Goal: Transaction & Acquisition: Subscribe to service/newsletter

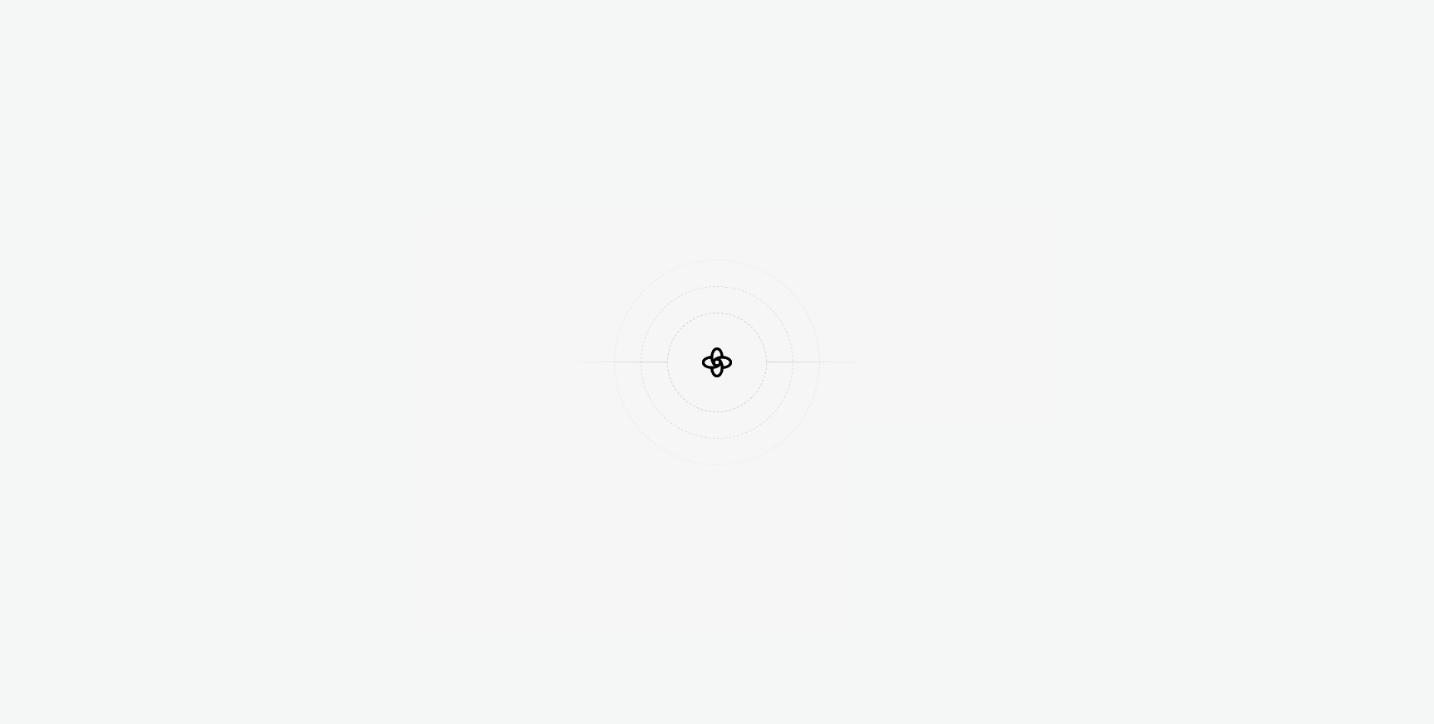
click at [1145, 158] on div at bounding box center [717, 362] width 1434 height 724
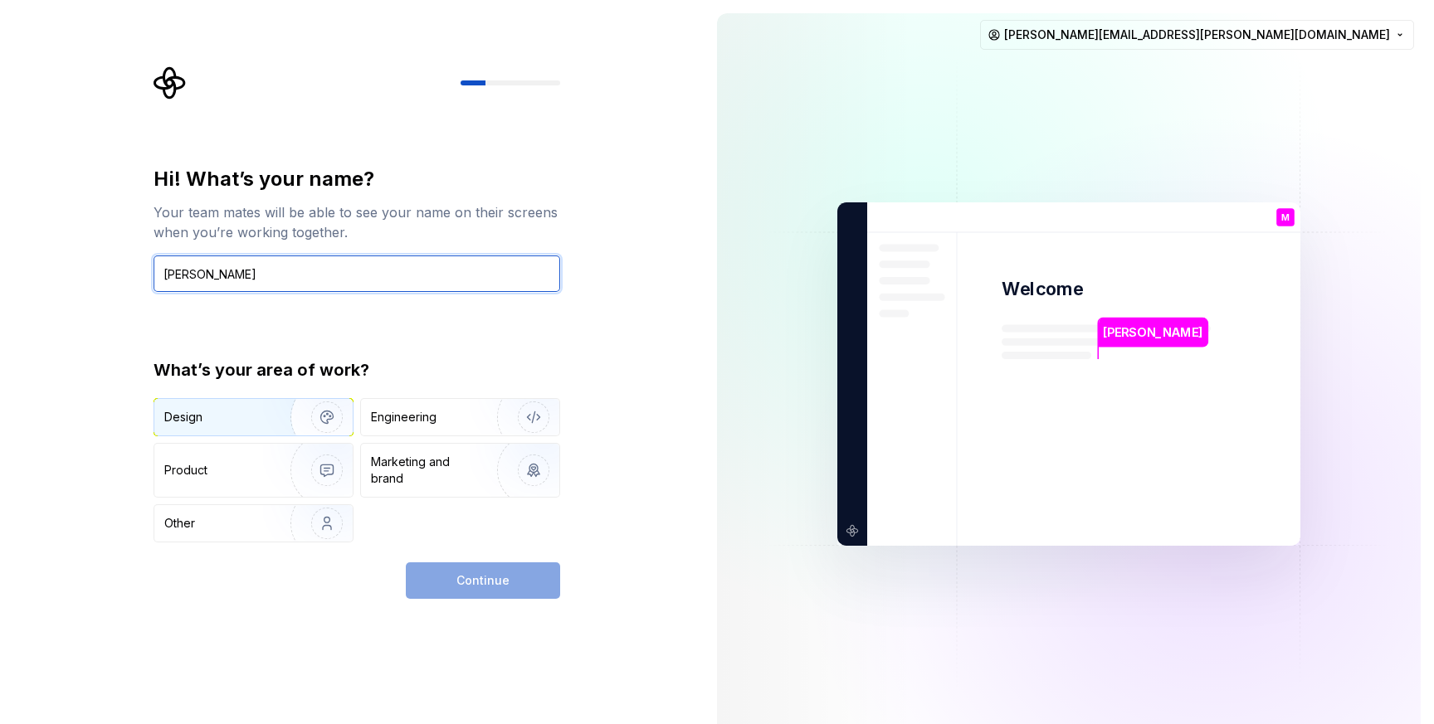
type input "Mike Erickson"
click at [263, 426] on img "button" at bounding box center [316, 417] width 106 height 111
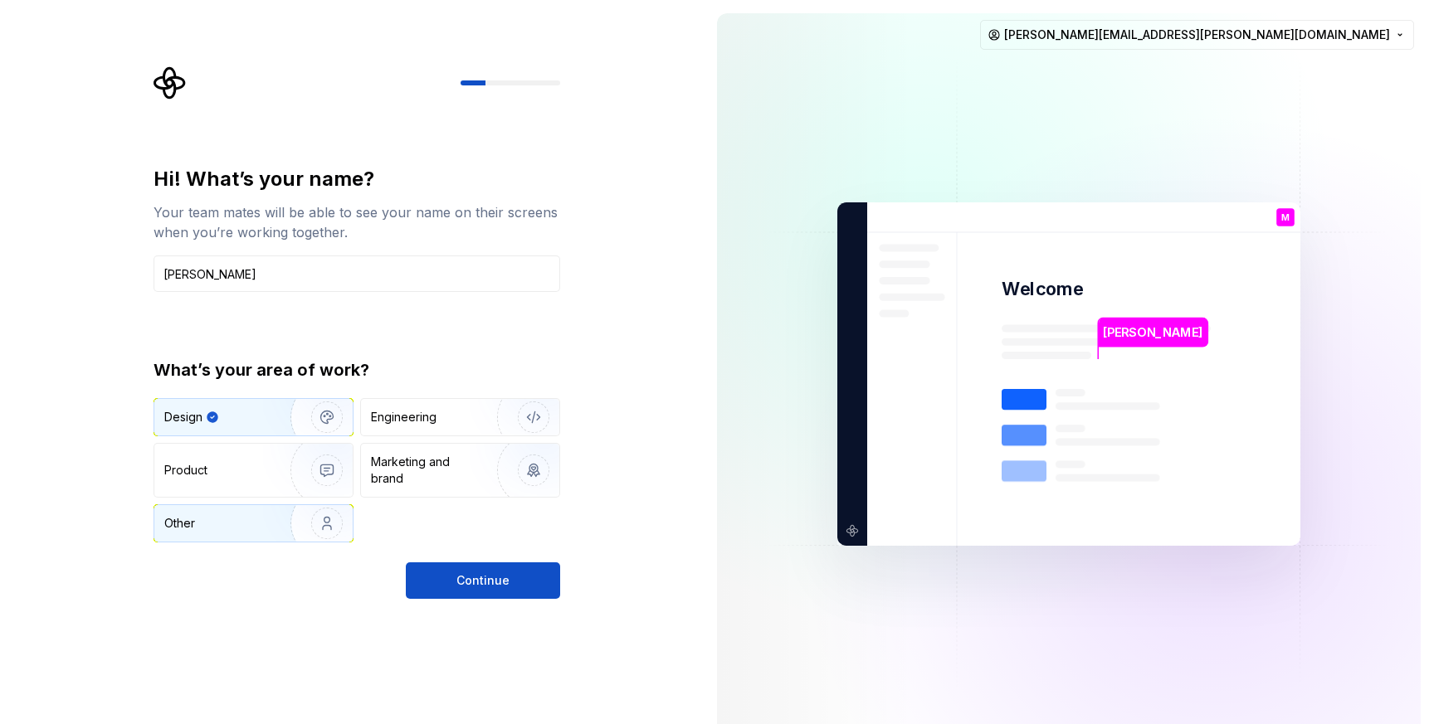
click at [304, 535] on img "button" at bounding box center [316, 523] width 106 height 111
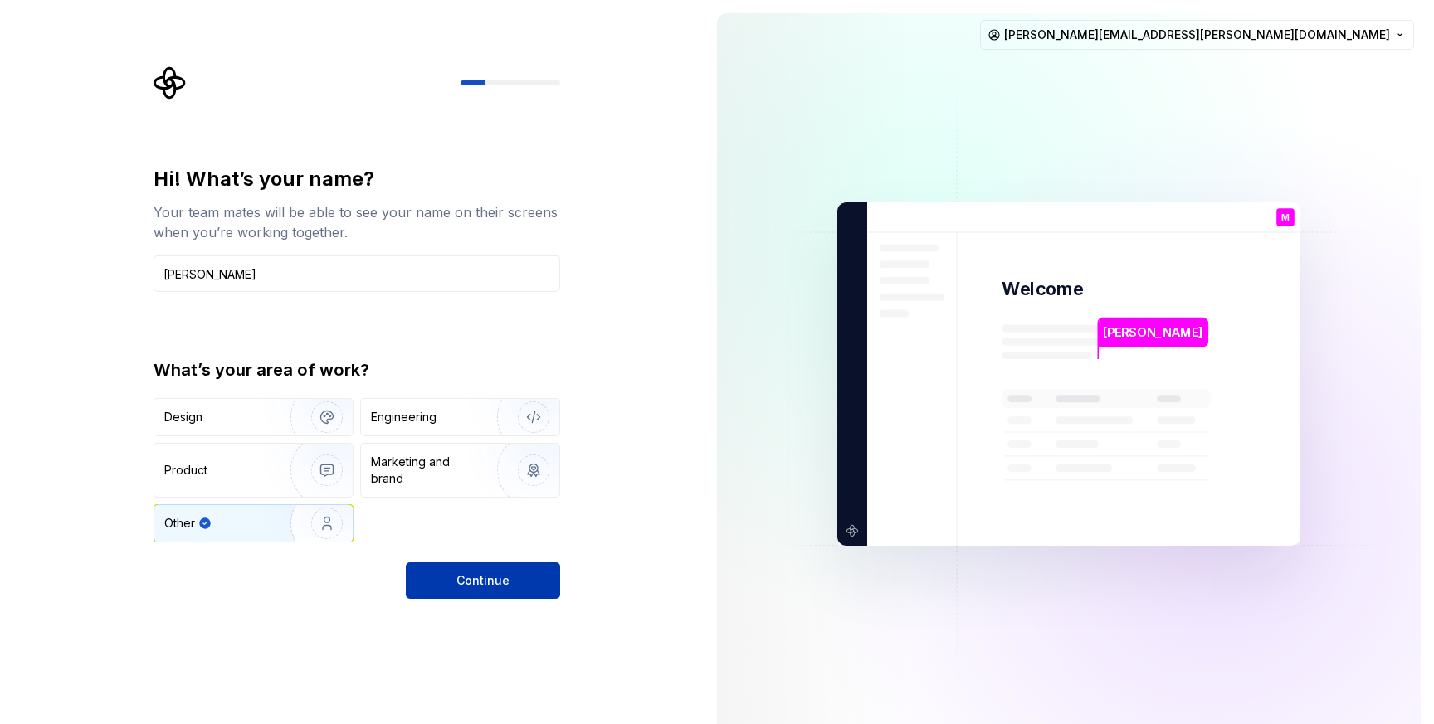
click at [459, 581] on span "Continue" at bounding box center [482, 580] width 53 height 17
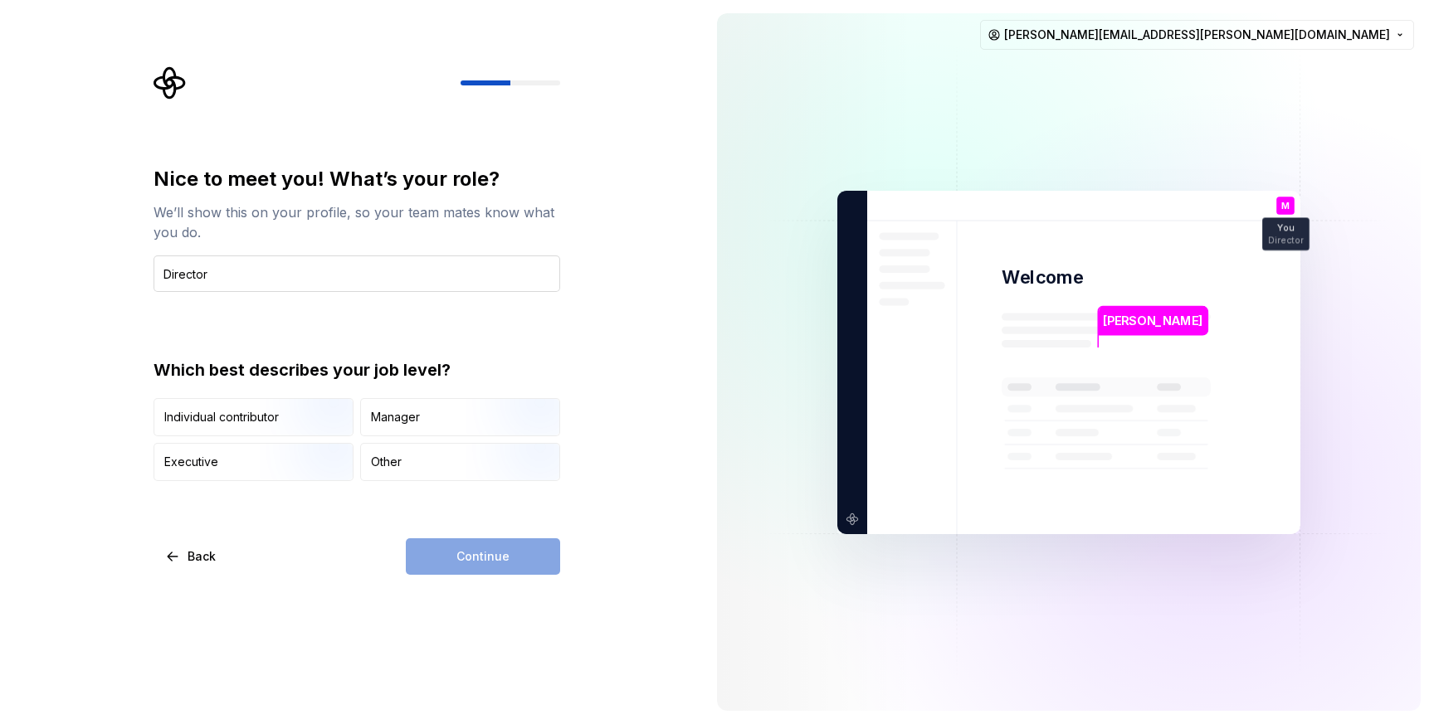
type input "Director of Product Design Operations"
click at [419, 425] on div "Manager" at bounding box center [460, 417] width 198 height 37
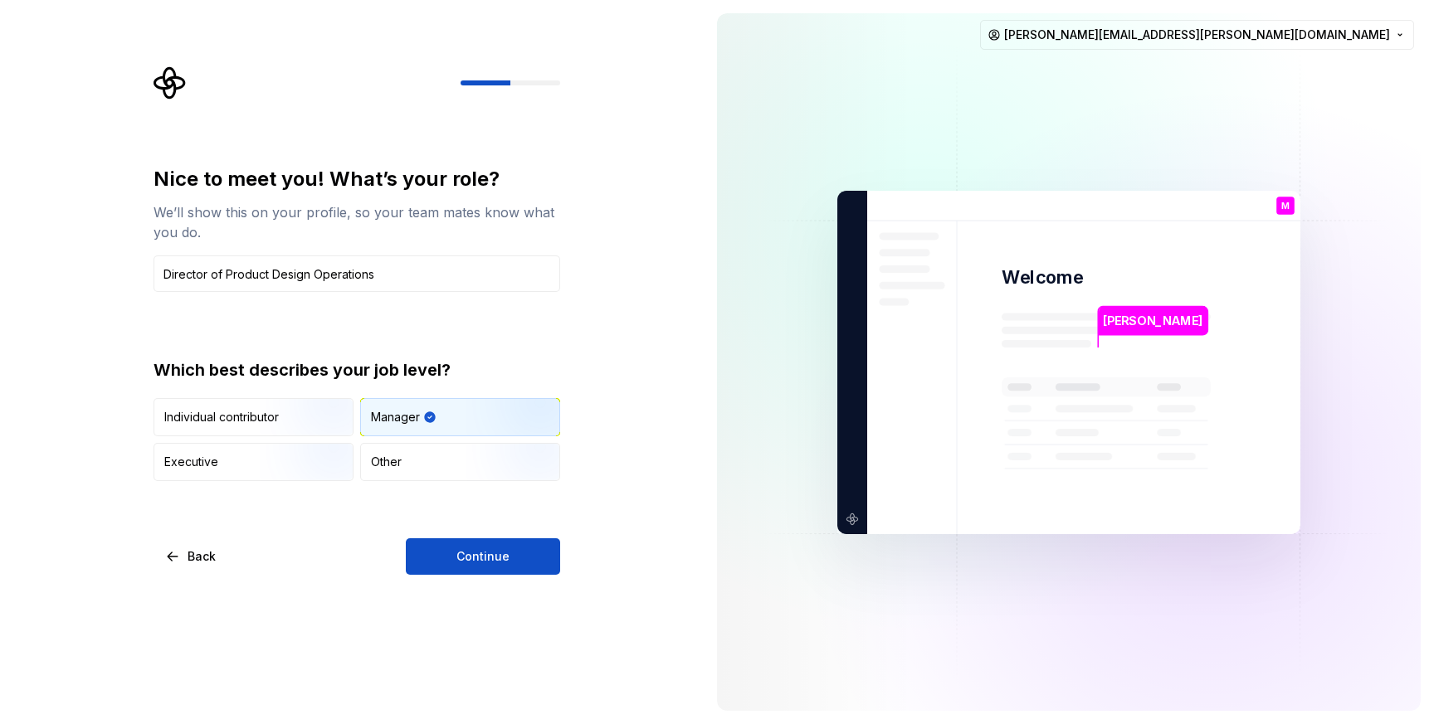
click at [475, 575] on div "Nice to meet you! What’s your role? We’ll show this on your profile, so your te…" at bounding box center [352, 362] width 704 height 724
click at [478, 557] on span "Continue" at bounding box center [482, 556] width 53 height 17
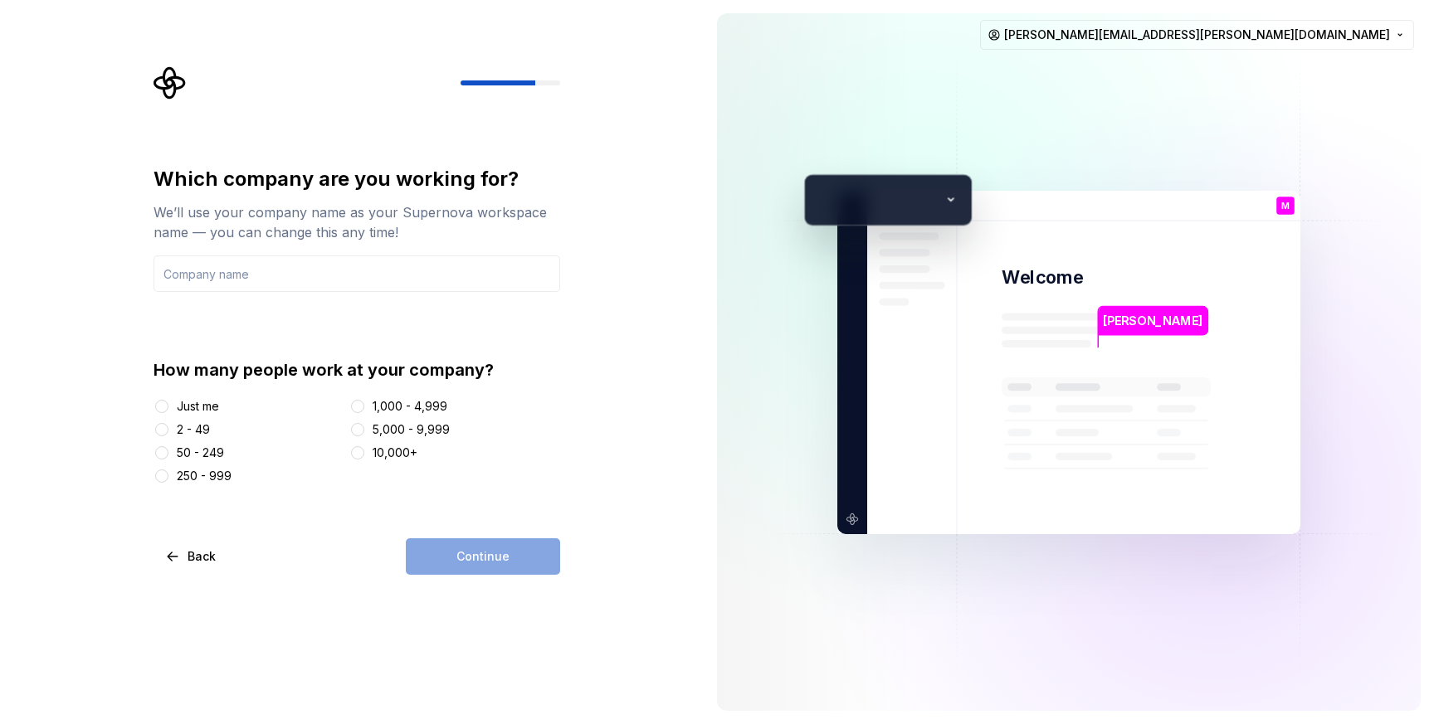
click at [383, 434] on div "5,000 - 9,999" at bounding box center [411, 429] width 77 height 17
click at [364, 434] on button "5,000 - 9,999" at bounding box center [357, 429] width 13 height 13
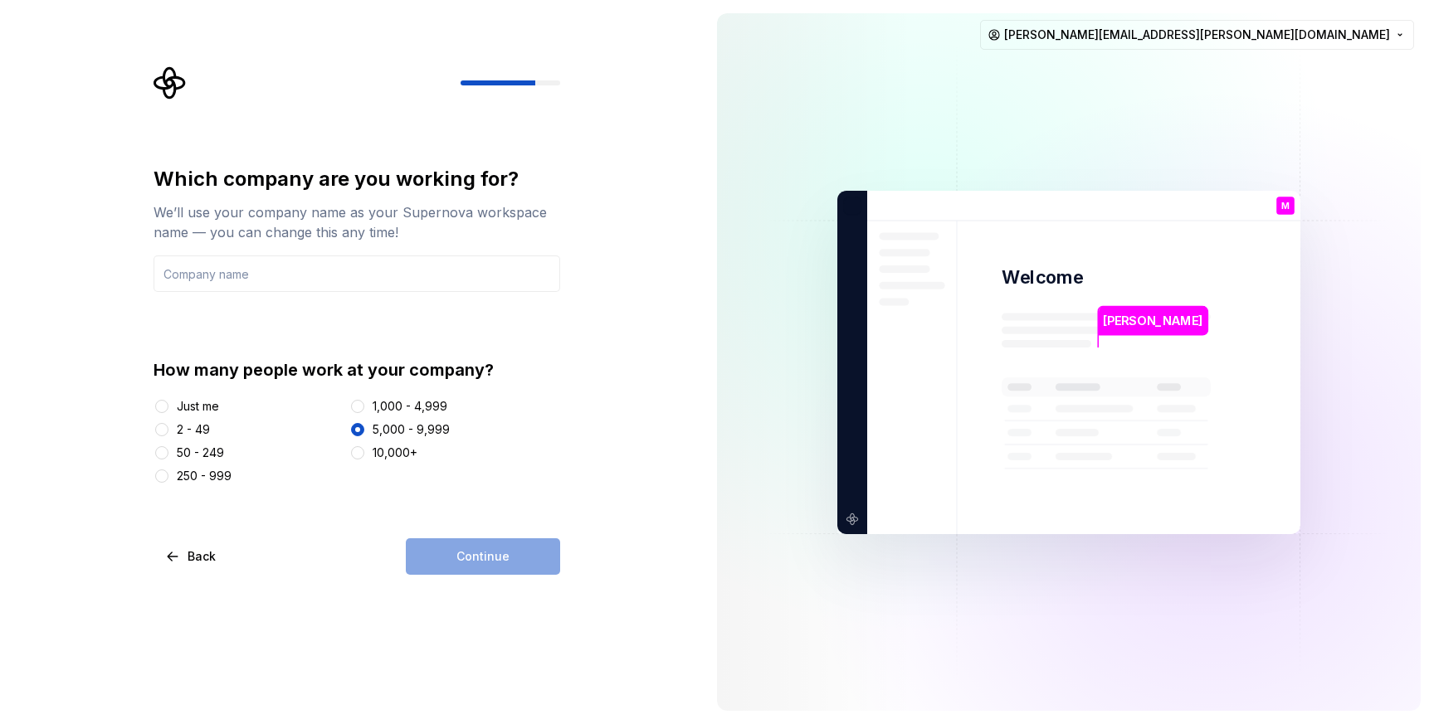
click at [449, 553] on div "Continue" at bounding box center [483, 556] width 154 height 37
click at [240, 275] on input "text" at bounding box center [356, 274] width 407 height 37
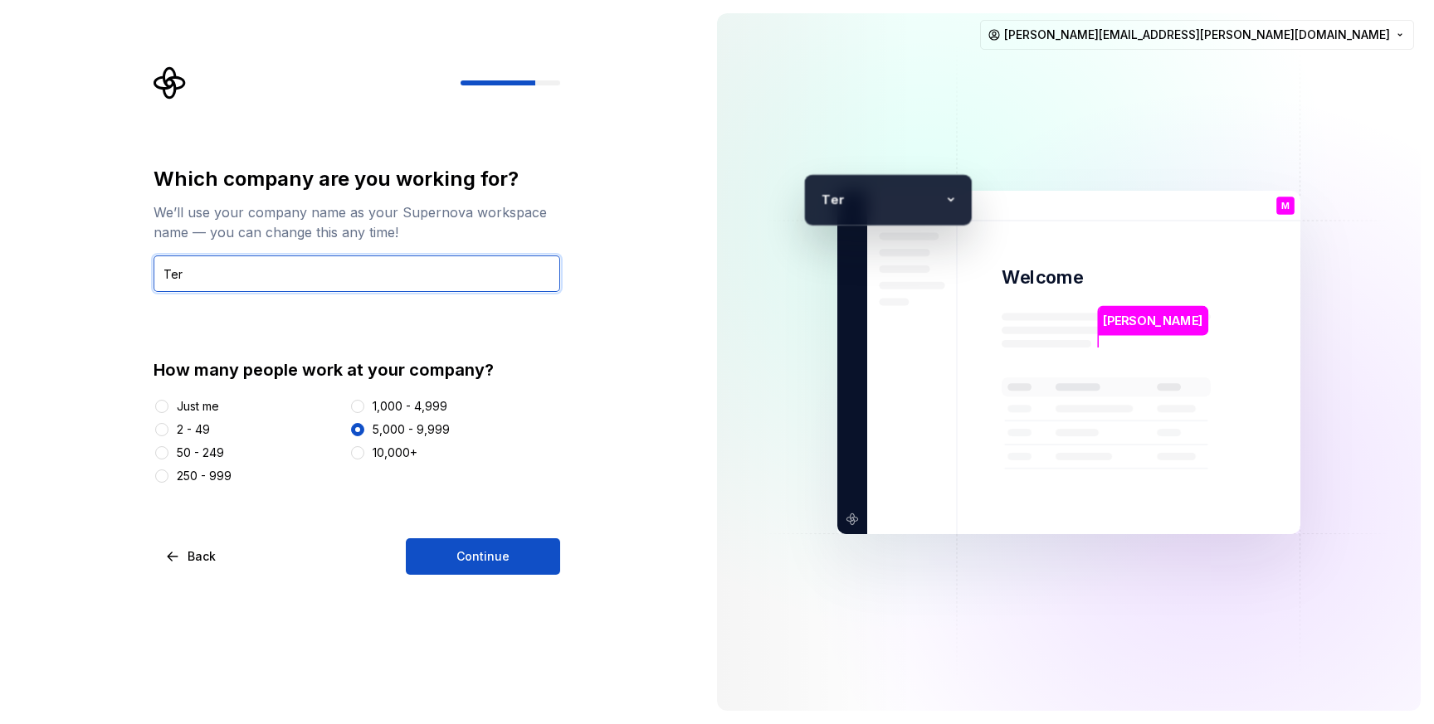
type input "Teradata"
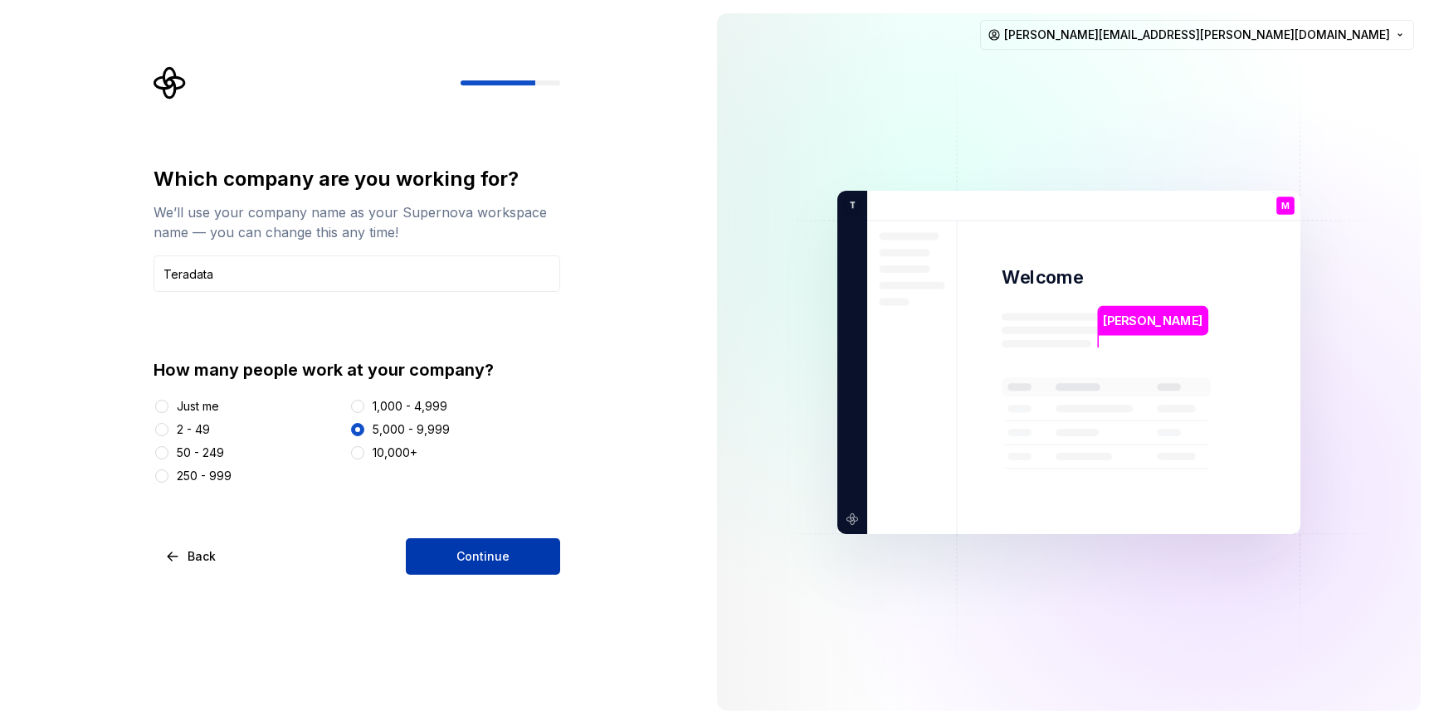
click at [456, 561] on button "Continue" at bounding box center [483, 556] width 154 height 37
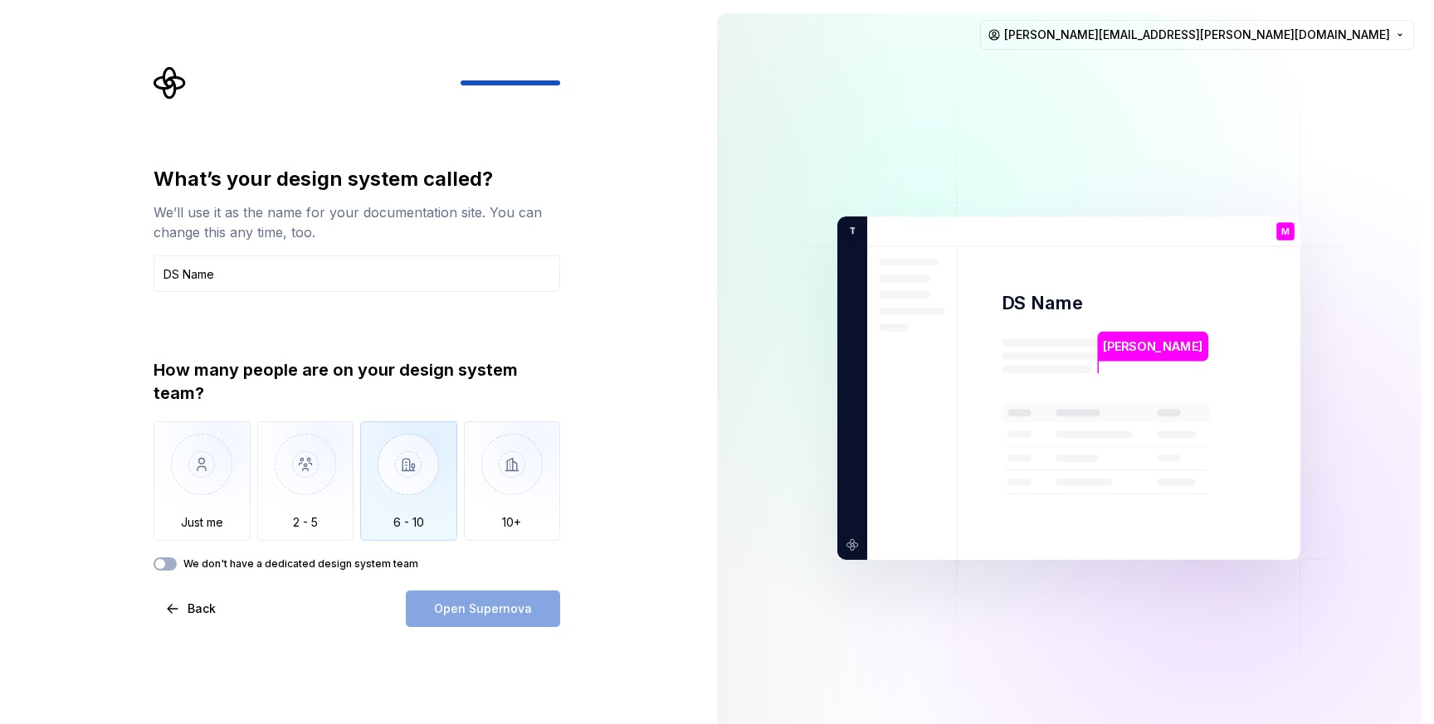
type input "DS Name"
click at [445, 476] on img "button" at bounding box center [408, 476] width 97 height 111
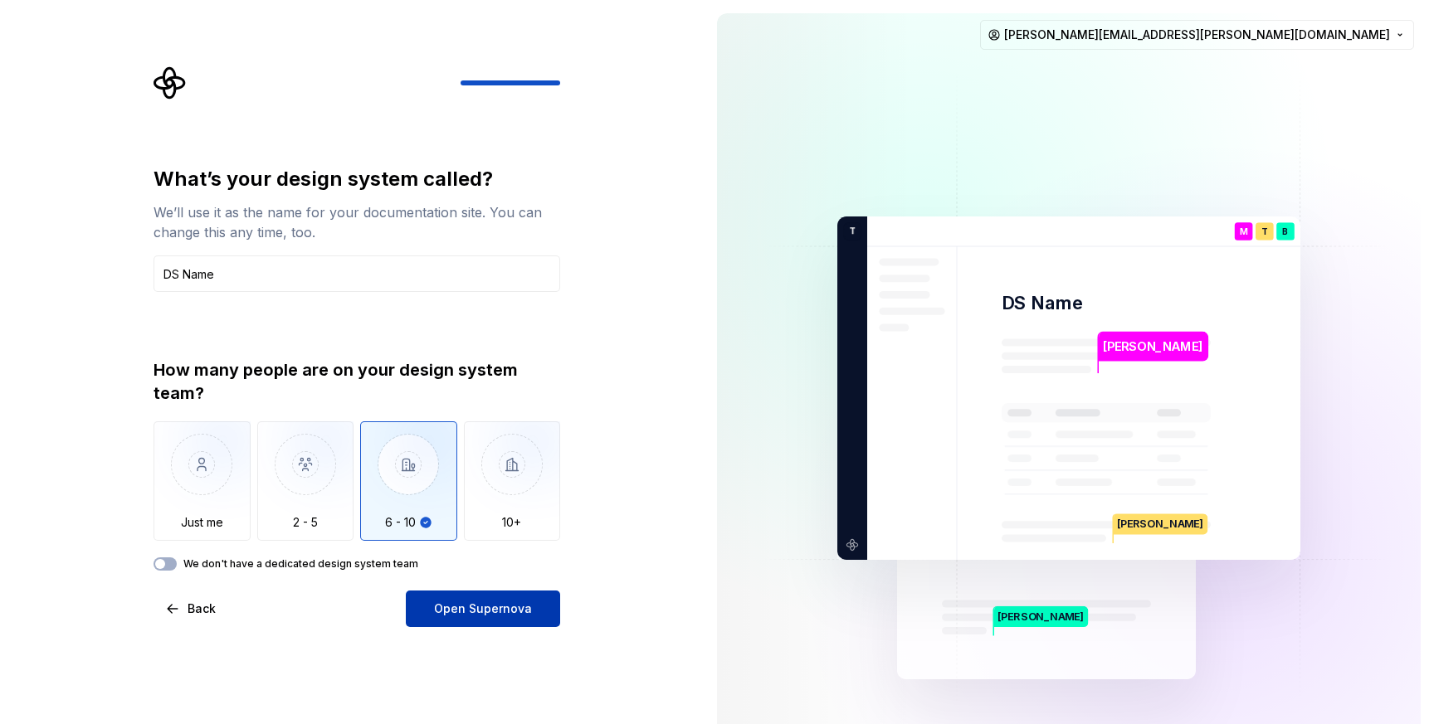
click at [465, 605] on span "Open Supernova" at bounding box center [483, 609] width 98 height 17
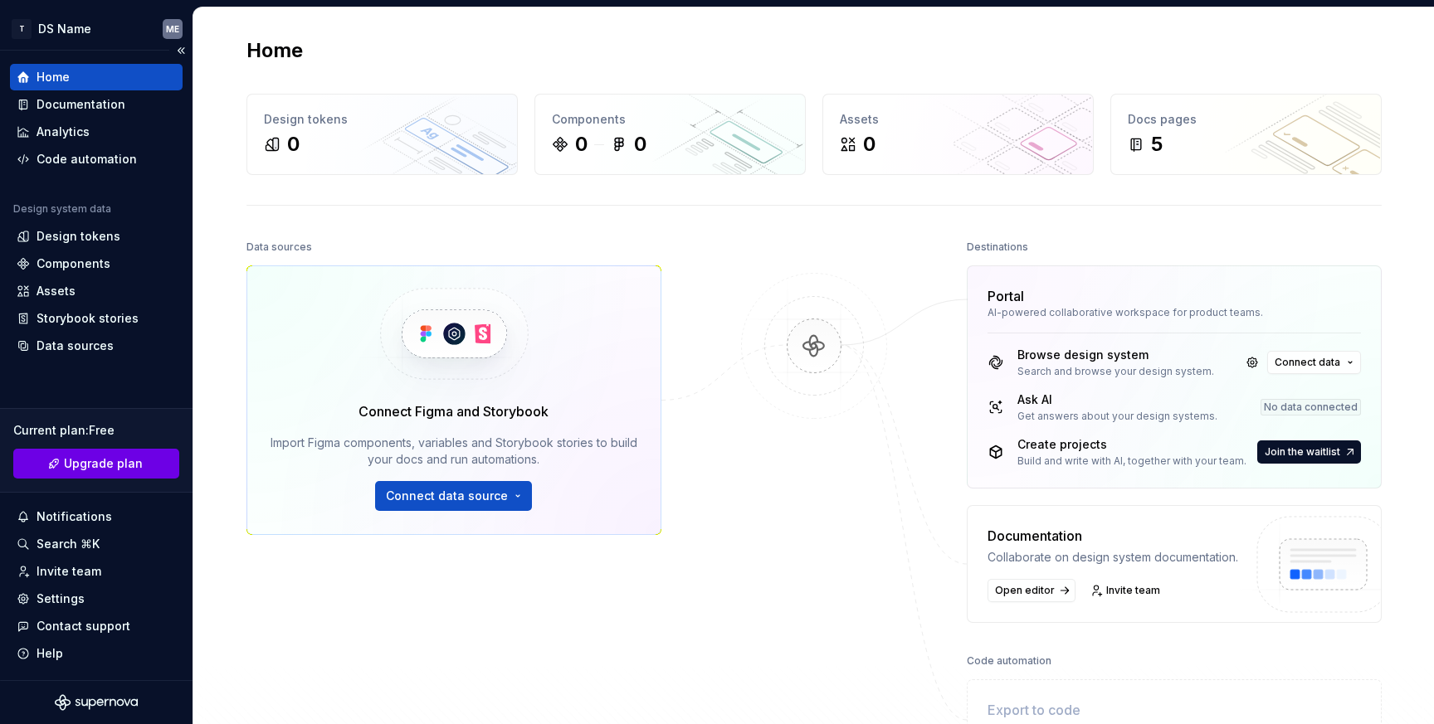
click at [93, 465] on span "Upgrade plan" at bounding box center [103, 464] width 79 height 17
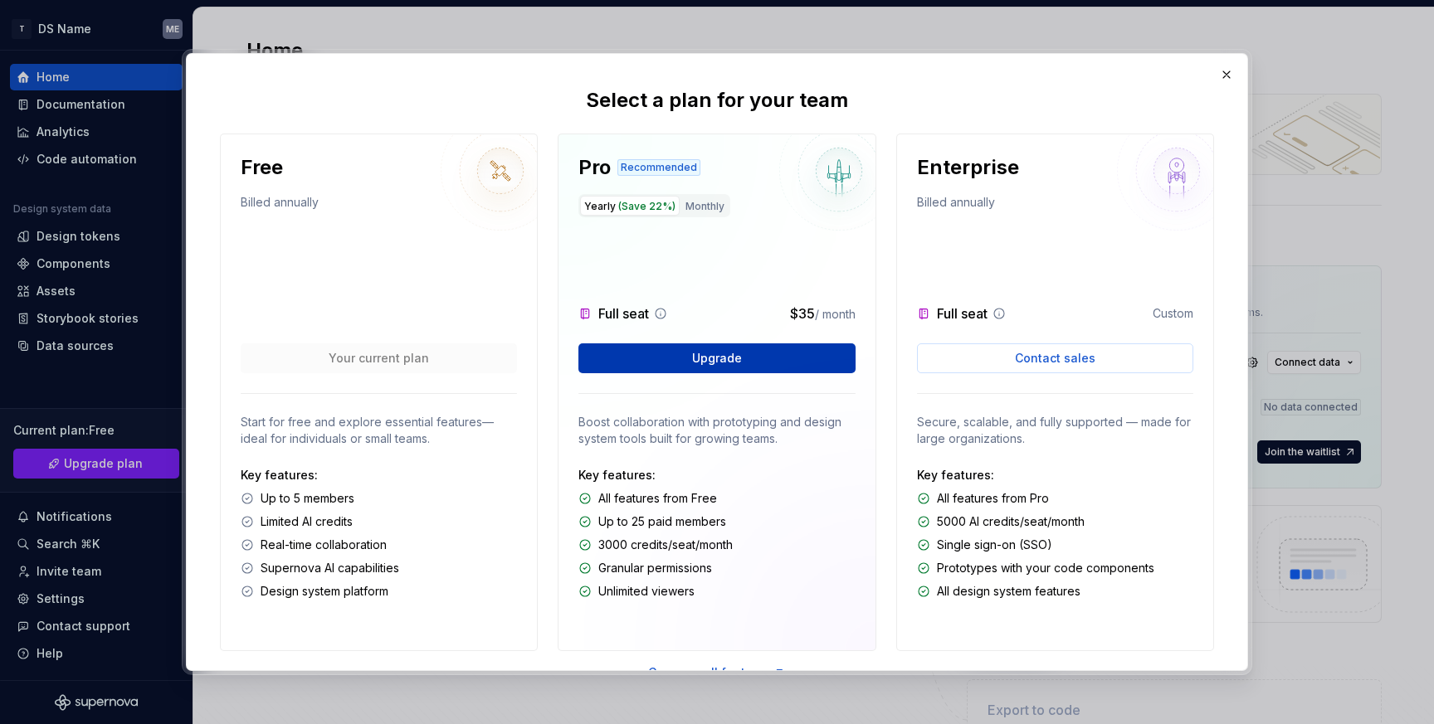
click at [774, 362] on button "Upgrade" at bounding box center [716, 358] width 276 height 30
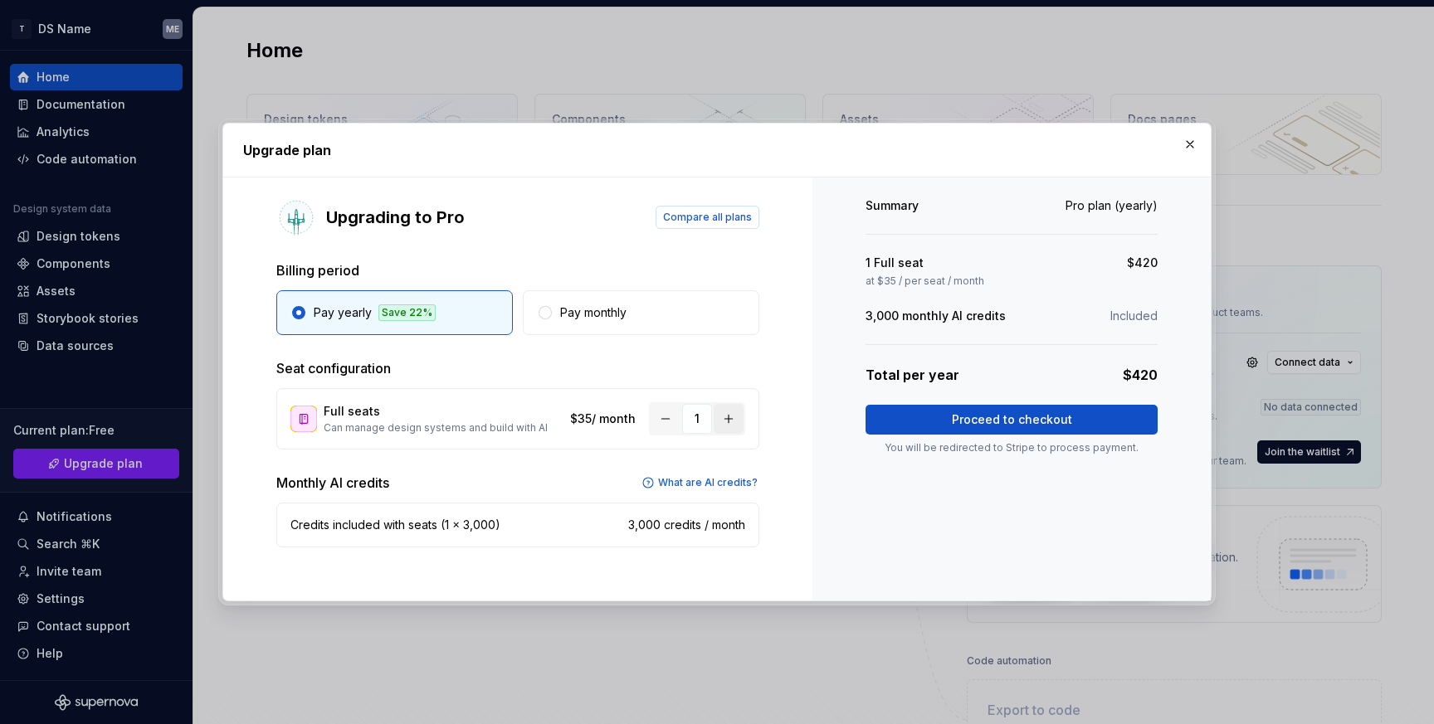
click at [735, 418] on button "button" at bounding box center [729, 419] width 30 height 30
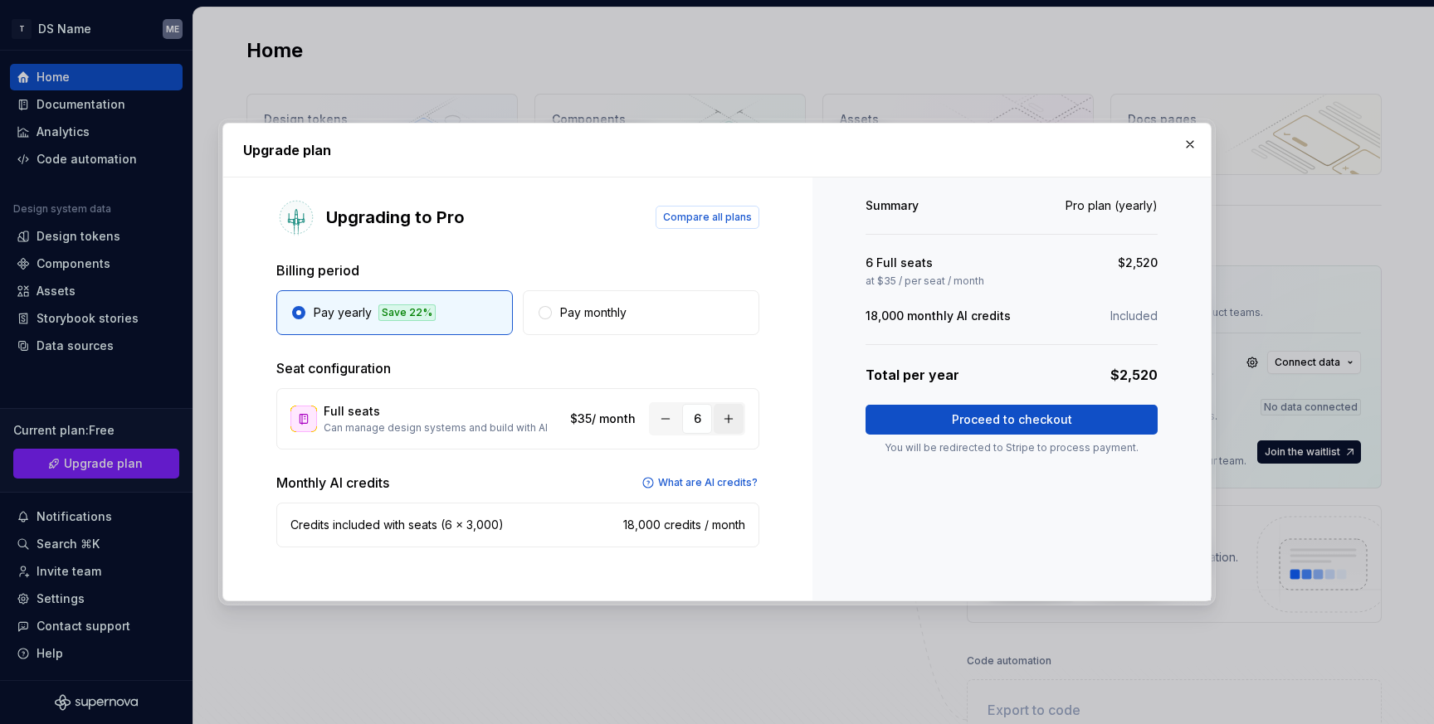
click at [735, 418] on button "button" at bounding box center [729, 419] width 30 height 30
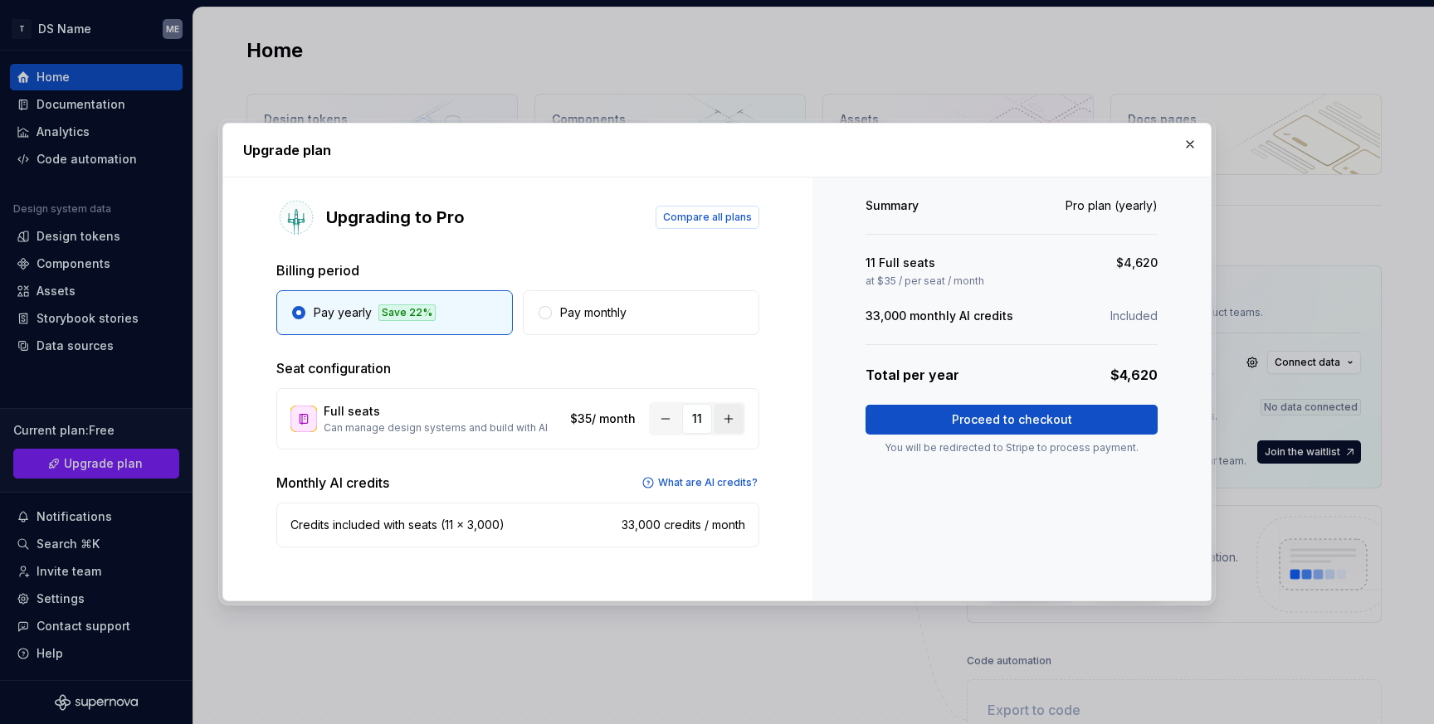
click at [735, 418] on button "button" at bounding box center [729, 419] width 30 height 30
click at [665, 330] on button "Pay monthly" at bounding box center [641, 312] width 236 height 45
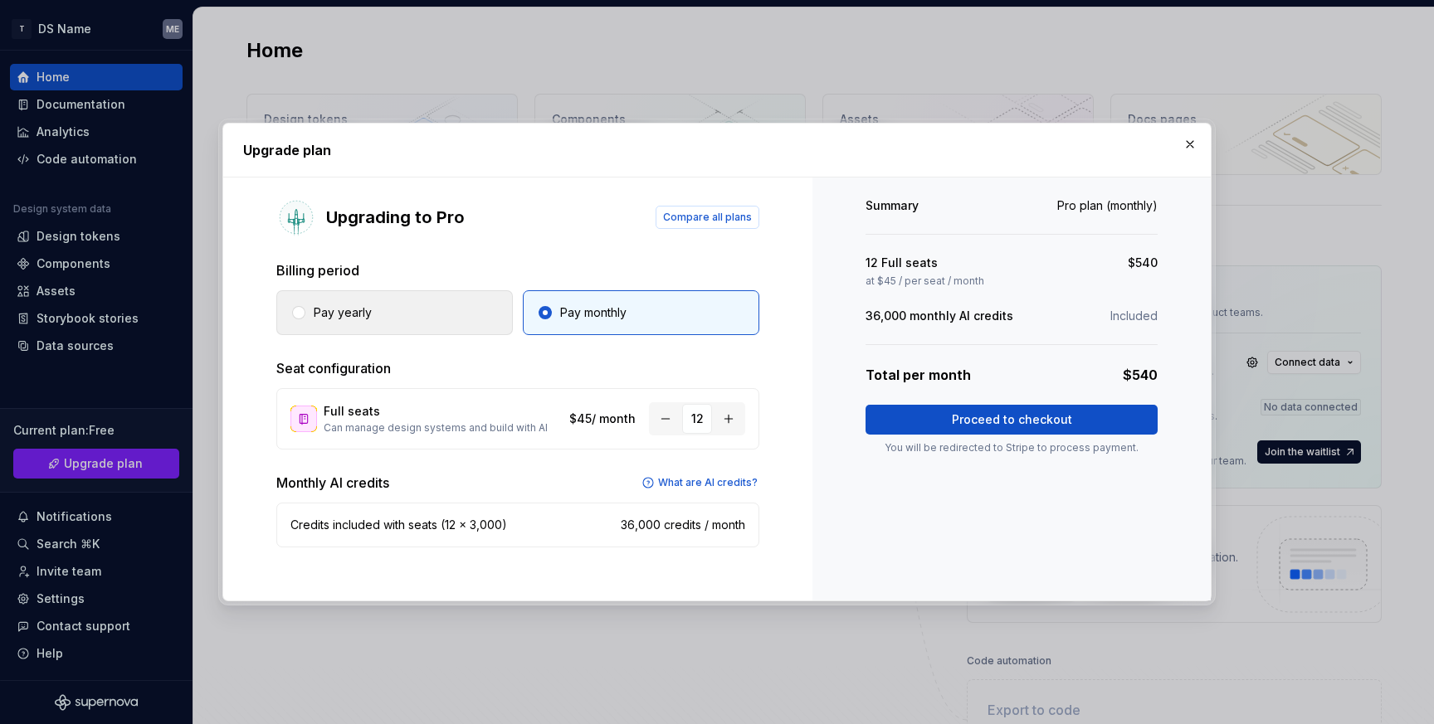
click at [466, 317] on button "Pay yearly" at bounding box center [394, 312] width 236 height 45
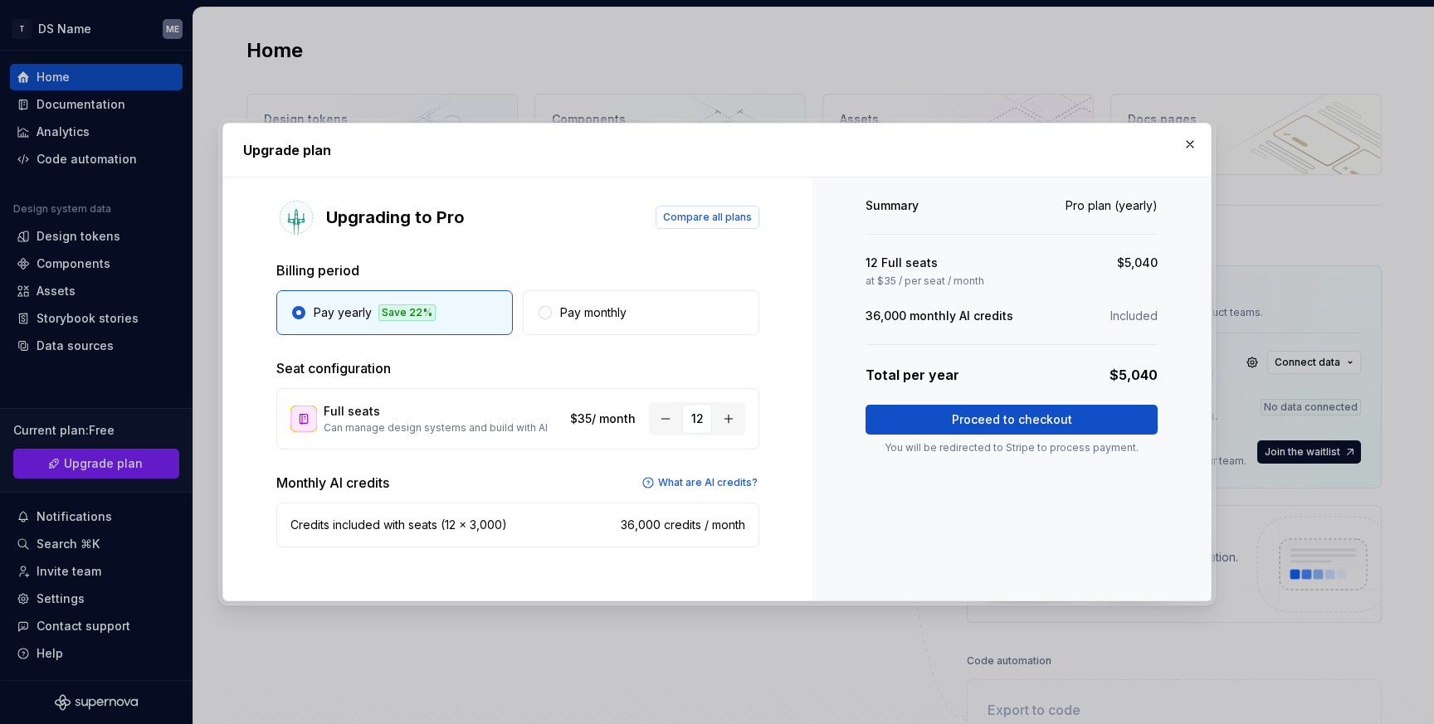
click at [831, 521] on div "Summary Pro plan (yearly) 12 Full seats $5,040 at $35 / per seat / month 36,000…" at bounding box center [1011, 389] width 398 height 423
click at [597, 327] on button "Pay monthly" at bounding box center [641, 312] width 236 height 45
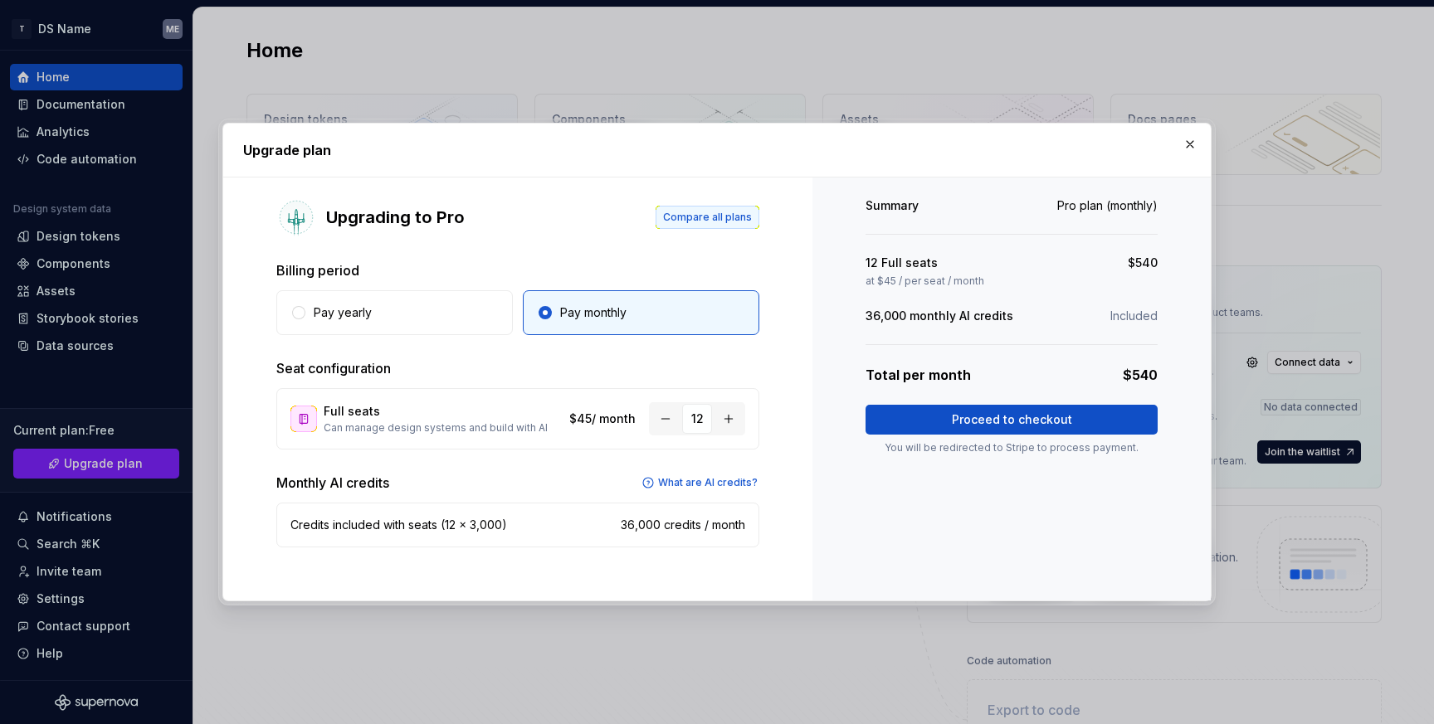
click at [701, 214] on span "Compare all plans" at bounding box center [707, 217] width 89 height 13
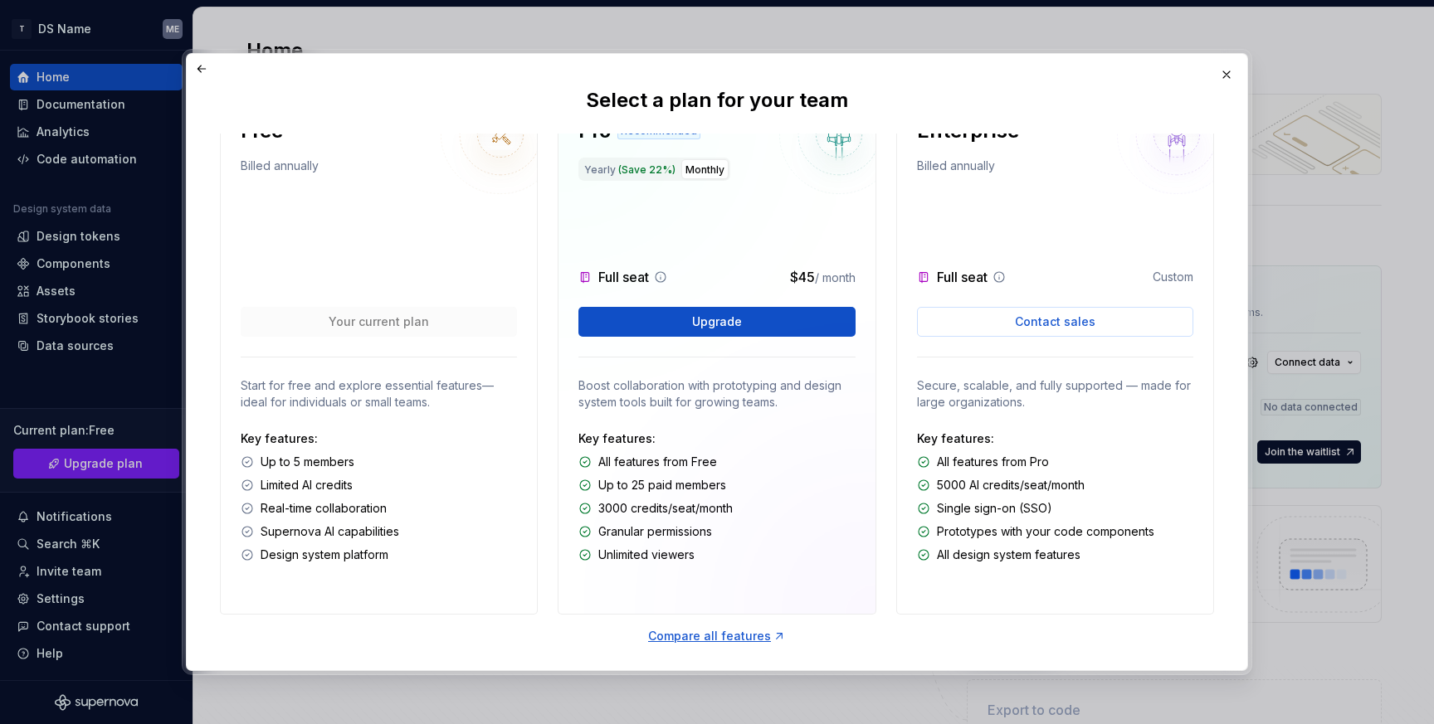
scroll to position [45, 0]
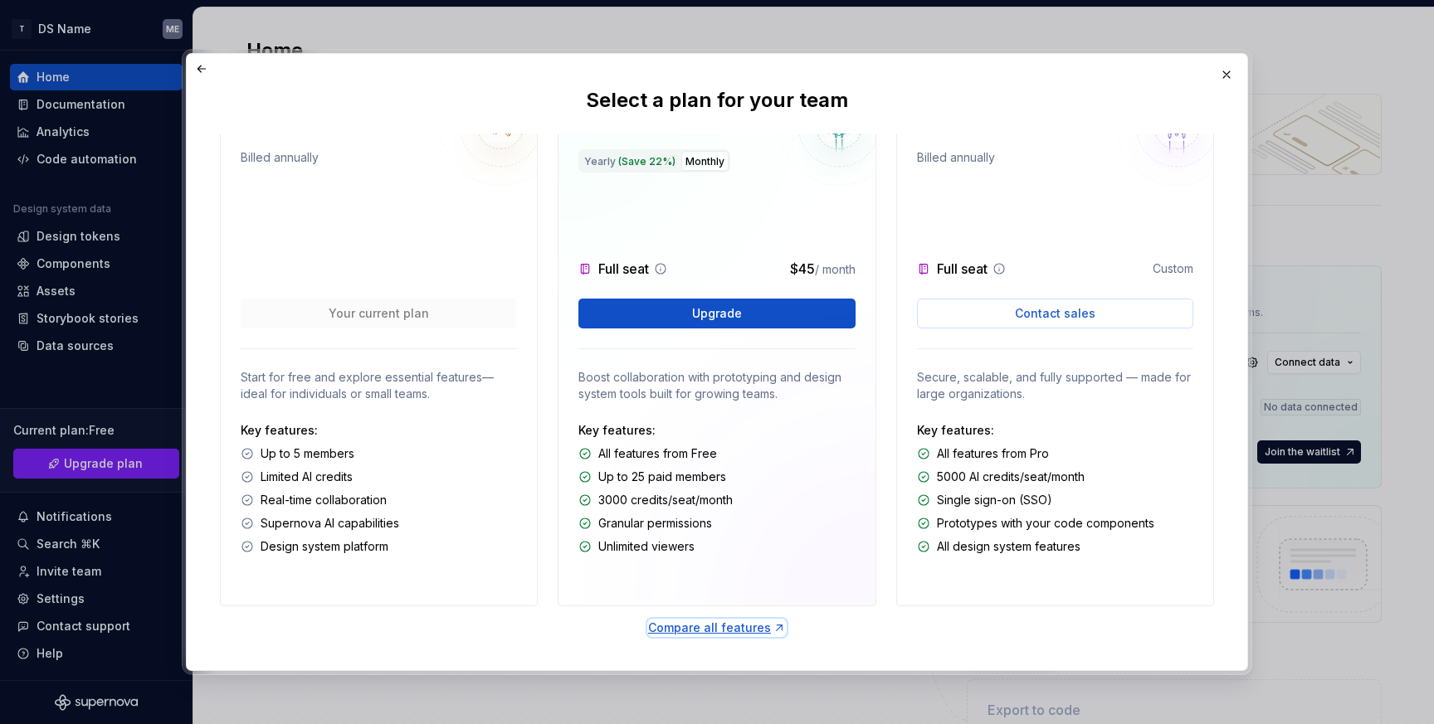
click at [710, 624] on div "Compare all features" at bounding box center [717, 628] width 138 height 17
click at [1230, 72] on button "button" at bounding box center [1226, 74] width 23 height 23
